Goal: Find specific page/section: Find specific page/section

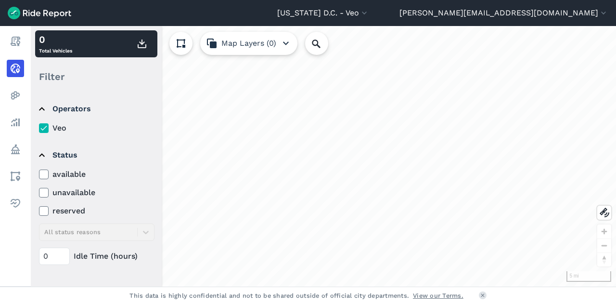
click at [47, 168] on label "available" at bounding box center [97, 174] width 116 height 12
click at [39, 168] on input "available" at bounding box center [39, 171] width 0 height 6
click at [95, 181] on div "available unavailable reserved All status reasons" at bounding box center [97, 204] width 116 height 72
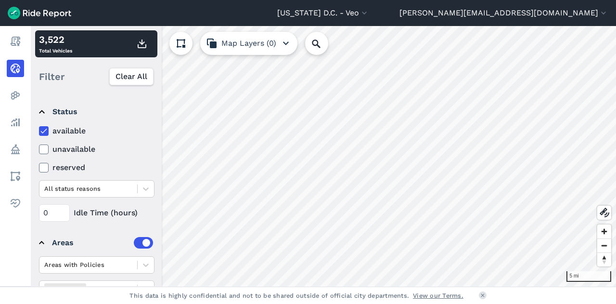
scroll to position [140, 0]
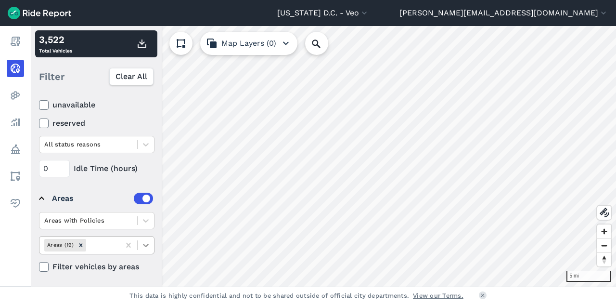
click at [146, 240] on icon at bounding box center [146, 245] width 10 height 10
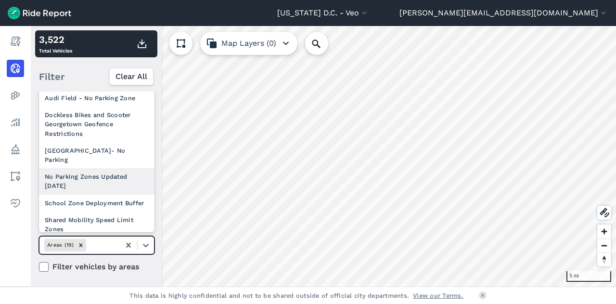
scroll to position [136, 0]
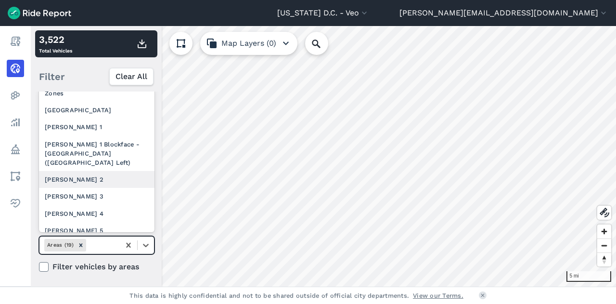
click at [67, 187] on div "[PERSON_NAME] 2" at bounding box center [97, 179] width 116 height 17
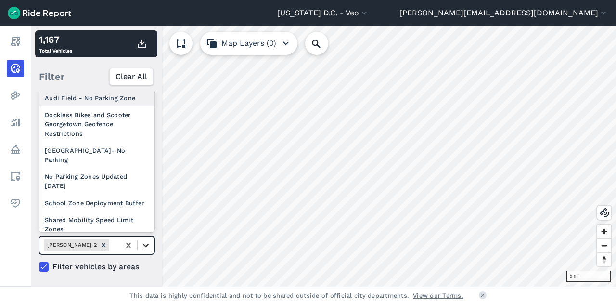
click at [148, 247] on icon at bounding box center [146, 245] width 10 height 10
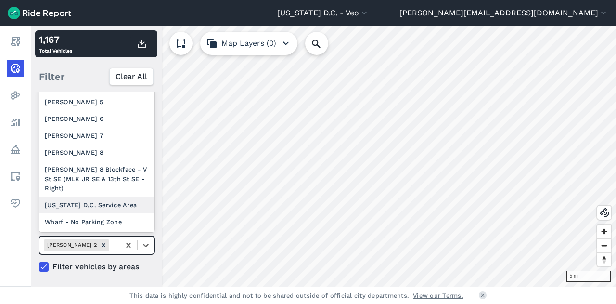
scroll to position [171, 0]
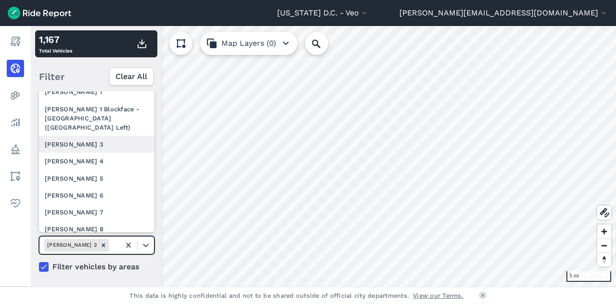
click at [83, 146] on div "[PERSON_NAME] 3" at bounding box center [97, 144] width 116 height 17
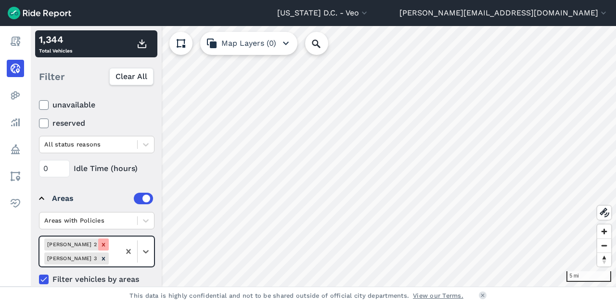
click at [102, 244] on icon "Remove Ward 2" at bounding box center [103, 244] width 3 height 3
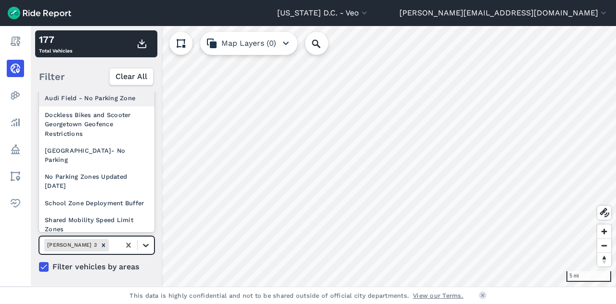
click at [144, 244] on icon at bounding box center [146, 245] width 6 height 3
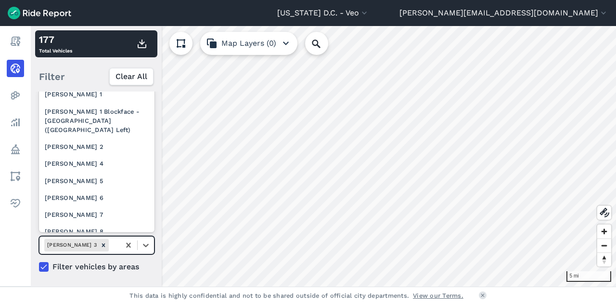
scroll to position [169, 0]
click at [77, 220] on div "[PERSON_NAME] 7" at bounding box center [97, 214] width 116 height 17
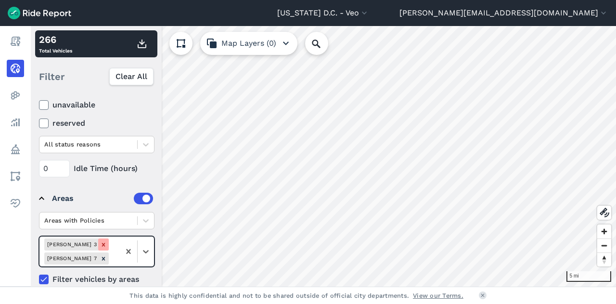
click at [100, 242] on icon "Remove Ward 3" at bounding box center [103, 244] width 7 height 7
